Goal: Transaction & Acquisition: Obtain resource

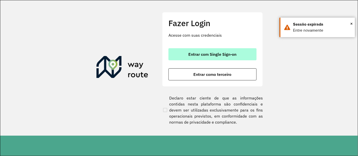
click at [204, 57] on button "Entrar com Single Sign-on" at bounding box center [213, 54] width 88 height 12
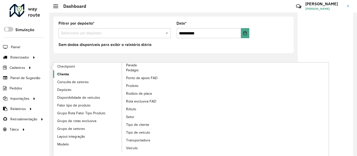
click at [68, 74] on link "Cliente" at bounding box center [87, 75] width 69 height 8
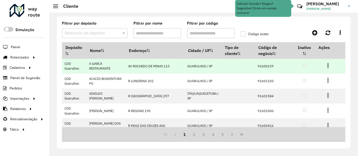
click at [327, 65] on img at bounding box center [328, 66] width 6 height 6
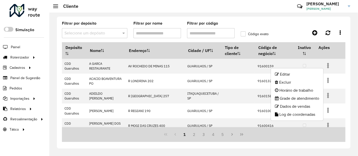
click at [351, 73] on div "Filtrar por depósito Selecione um depósito Filtrar por nome Filtrar por código …" at bounding box center [203, 85] width 309 height 144
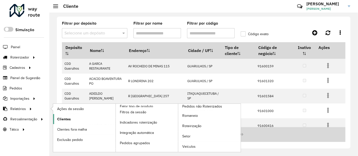
click at [63, 118] on span "Clientes" at bounding box center [64, 119] width 14 height 5
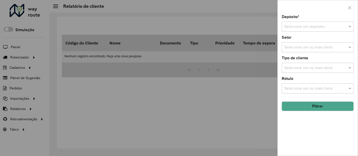
click at [304, 27] on input "text" at bounding box center [312, 27] width 57 height 6
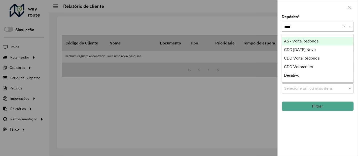
type input "*****"
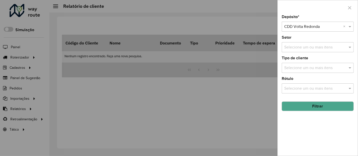
click at [323, 106] on button "Filtrar" at bounding box center [318, 107] width 72 height 10
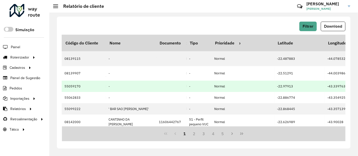
scroll to position [0, 324]
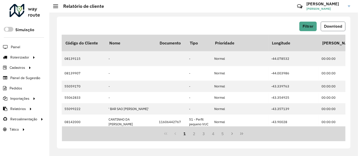
click at [332, 29] on button "Download" at bounding box center [333, 27] width 25 height 10
